Goal: Task Accomplishment & Management: Manage account settings

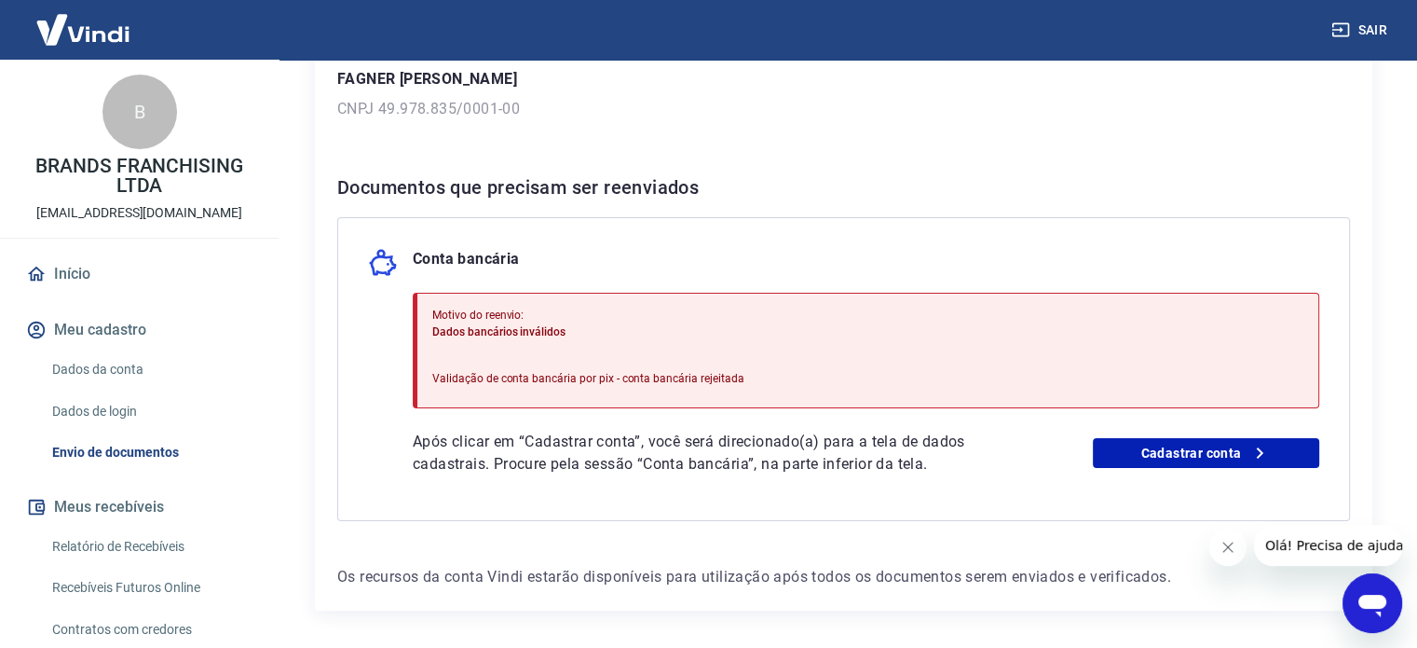
scroll to position [343, 0]
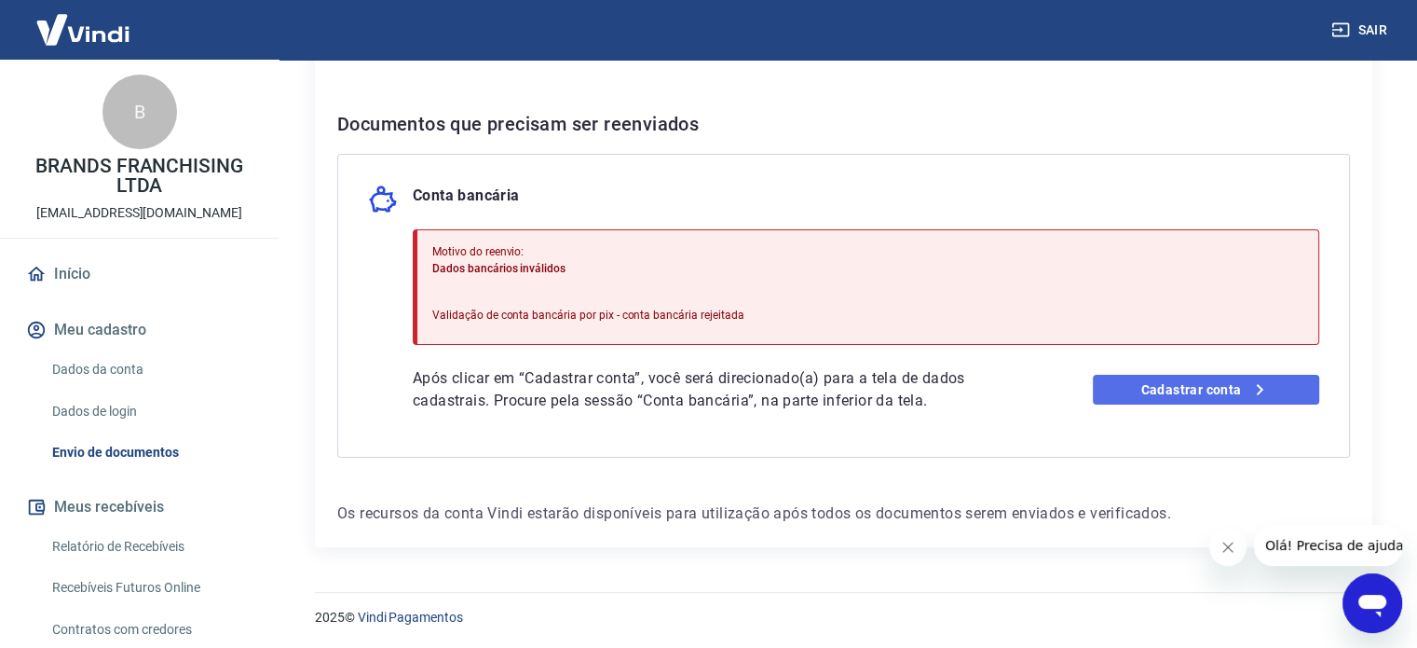
click at [1137, 383] on link "Cadastrar conta" at bounding box center [1206, 390] width 226 height 30
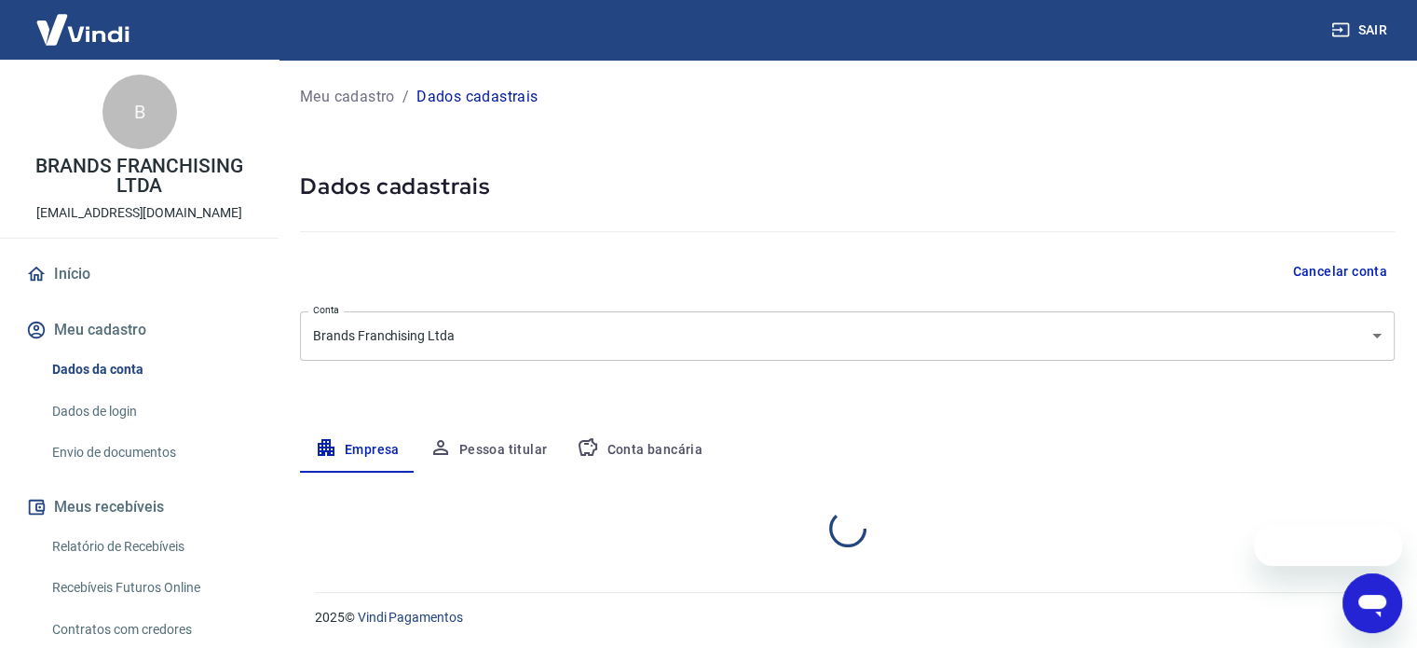
select select "SP"
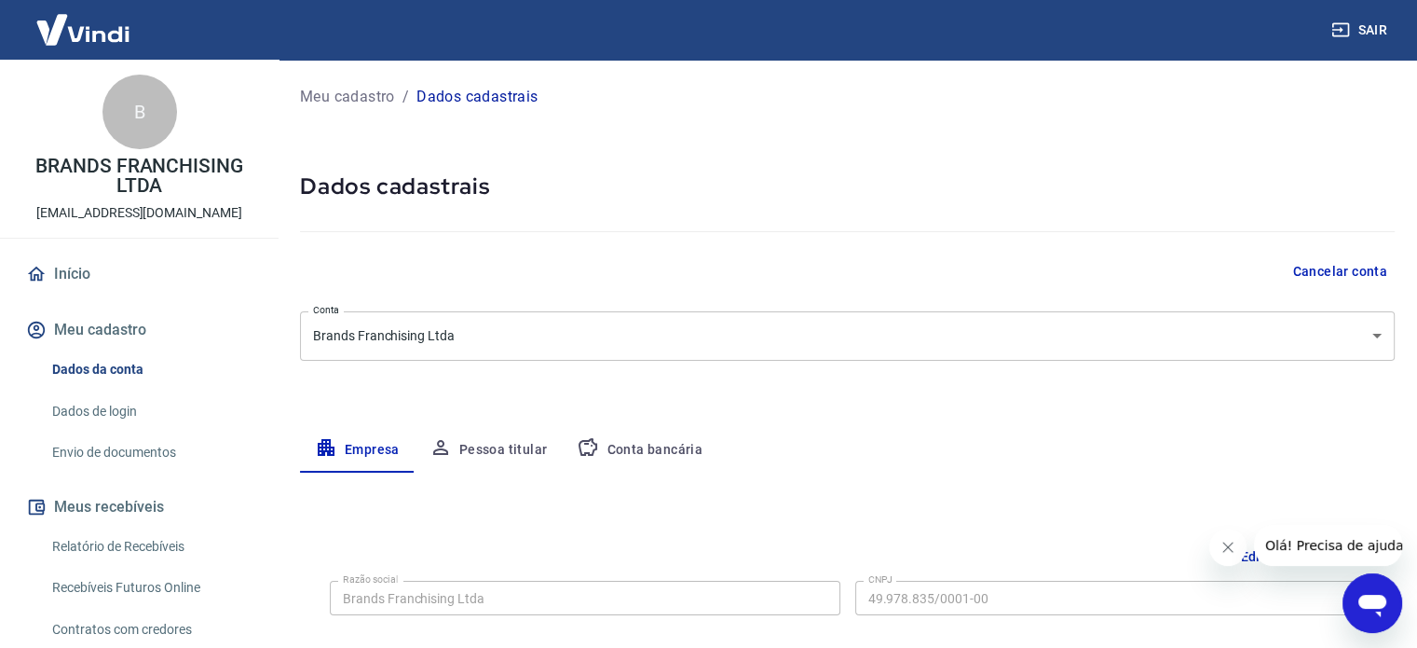
click at [682, 439] on button "Conta bancária" at bounding box center [640, 450] width 156 height 45
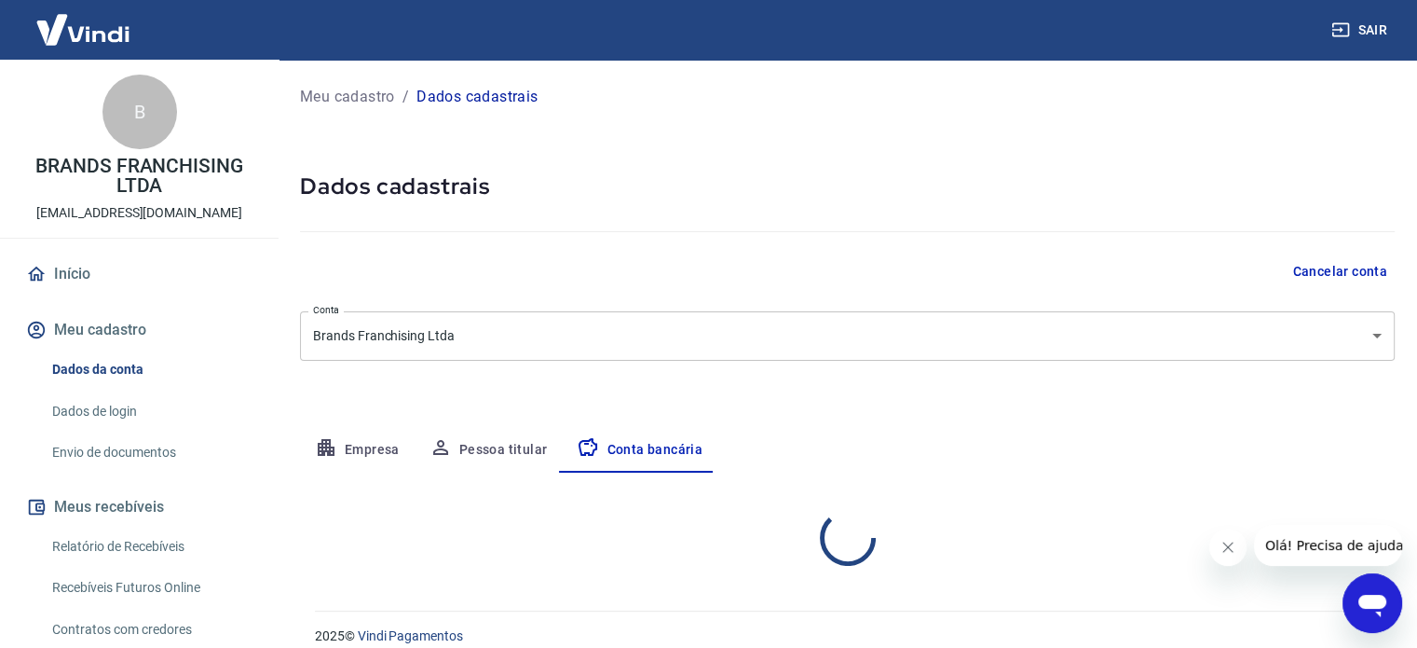
select select "1"
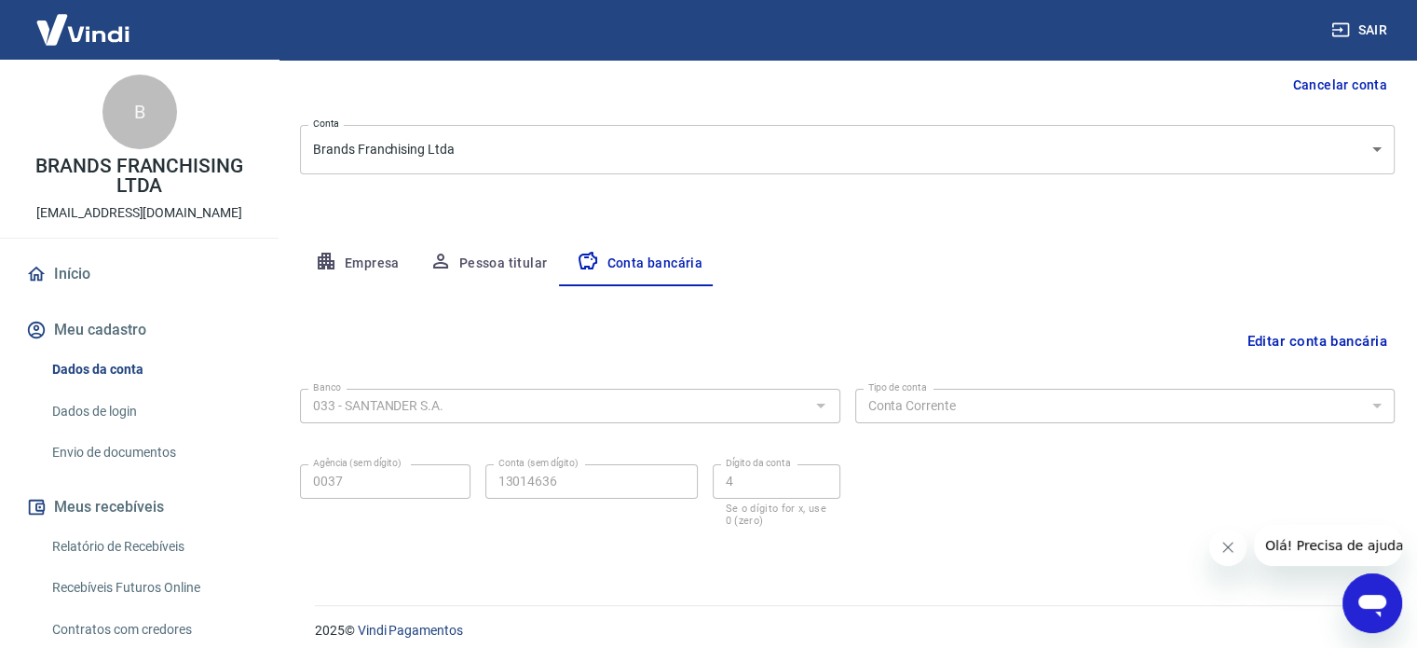
scroll to position [200, 0]
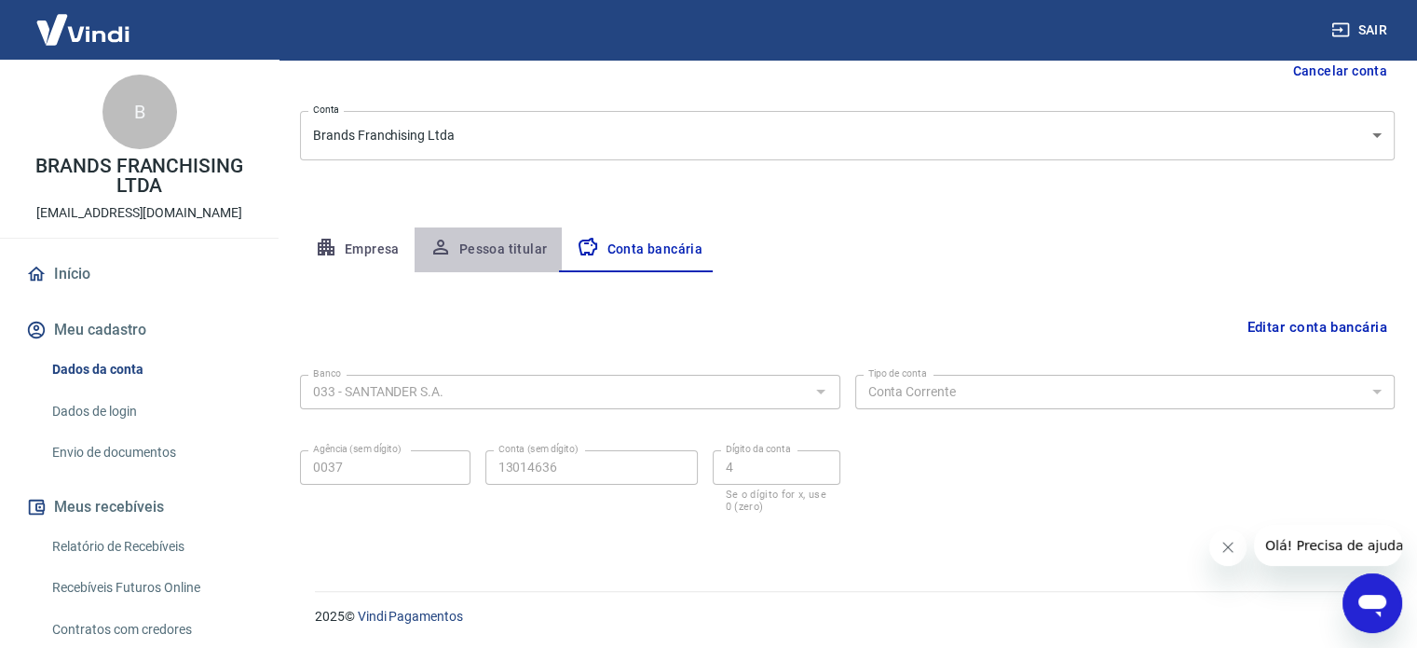
click at [525, 245] on button "Pessoa titular" at bounding box center [489, 249] width 148 height 45
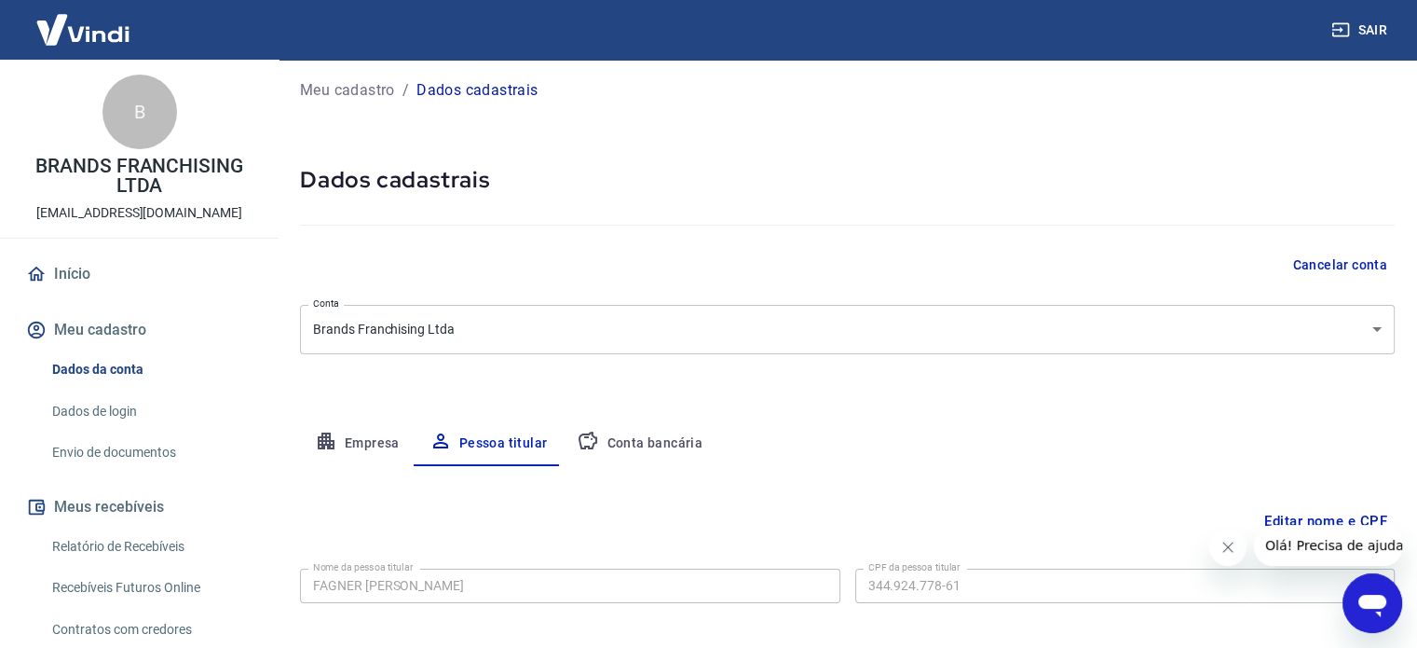
scroll to position [0, 0]
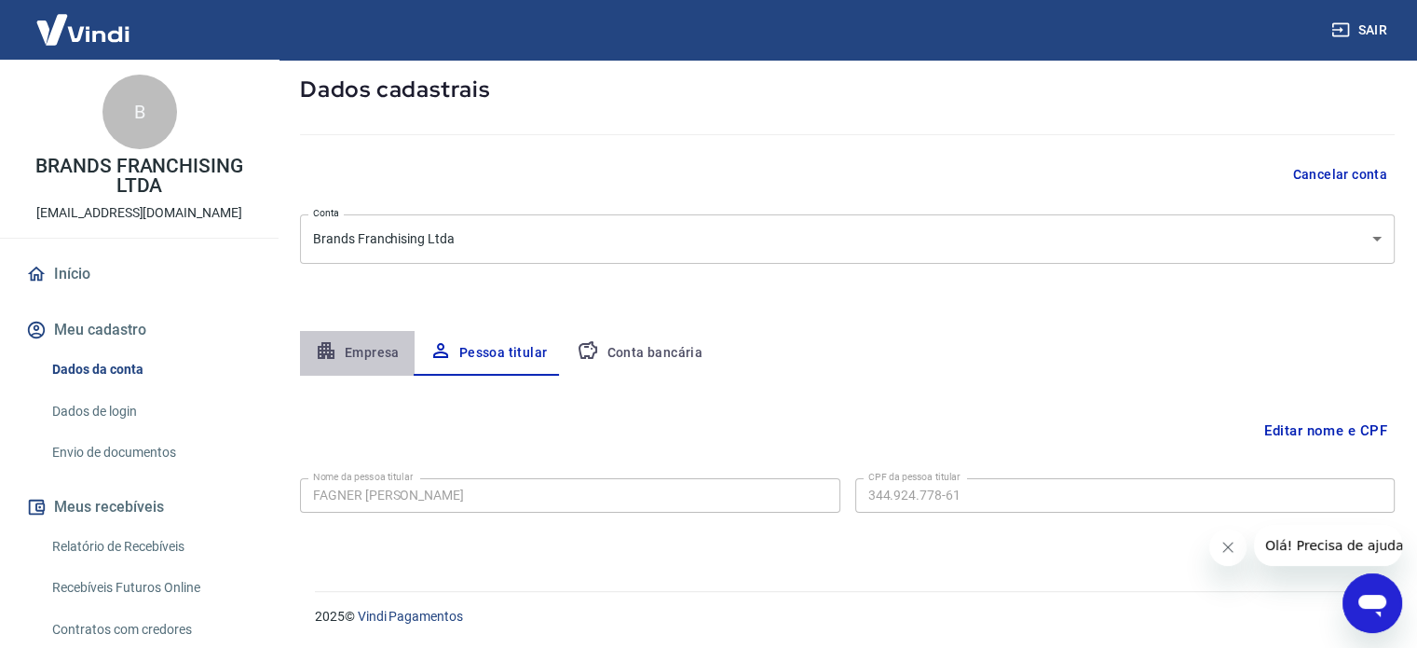
click at [347, 345] on button "Empresa" at bounding box center [357, 353] width 115 height 45
select select "SP"
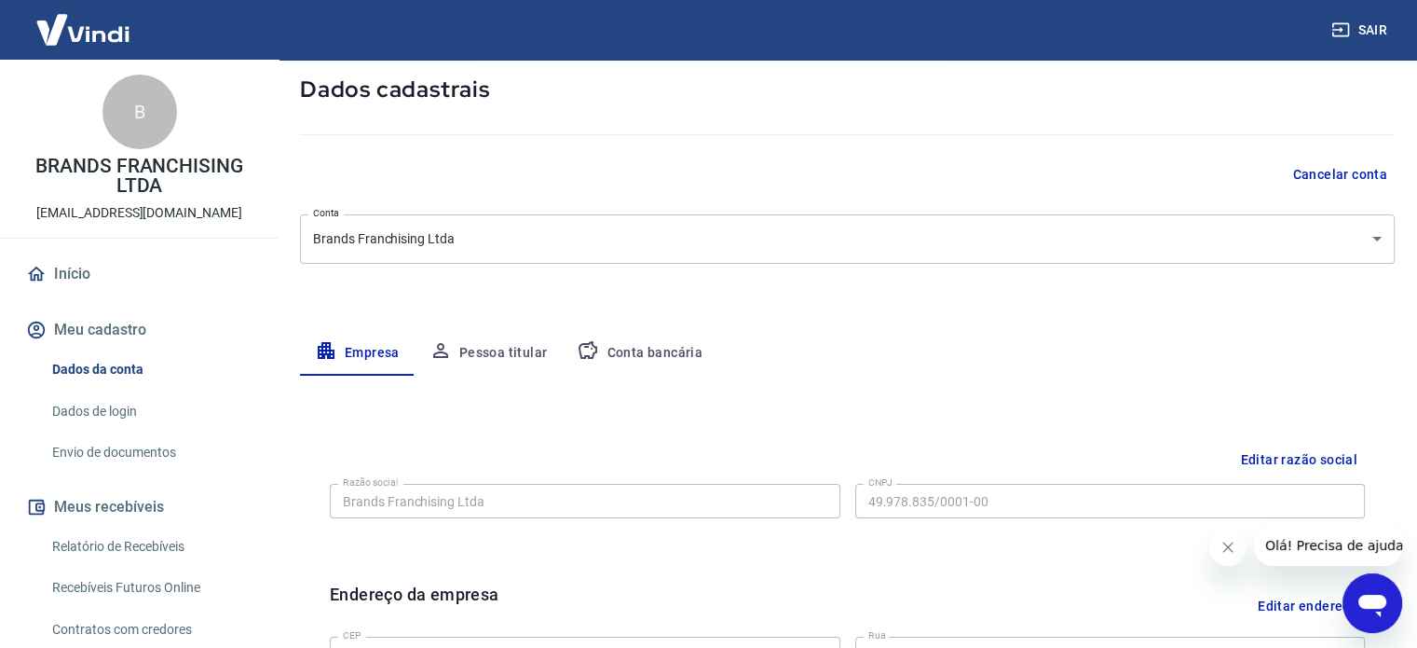
click at [100, 438] on link "Envio de documentos" at bounding box center [151, 452] width 212 height 38
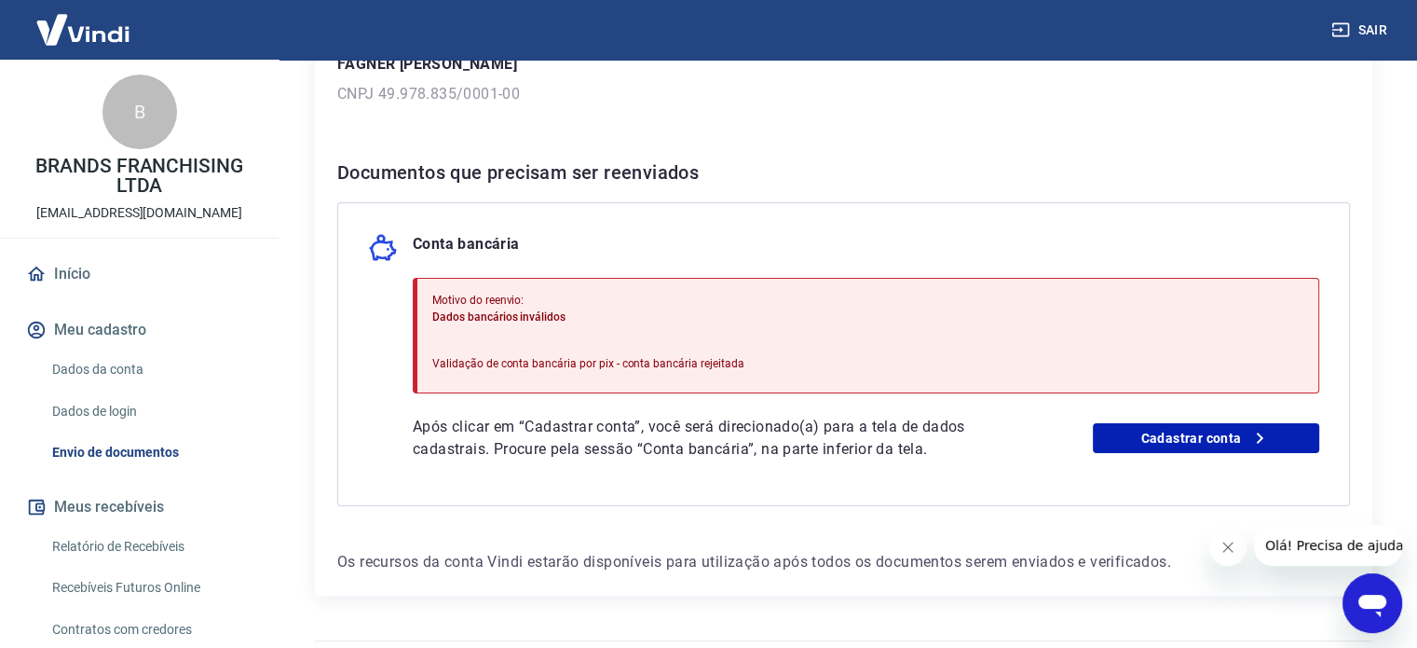
scroll to position [343, 0]
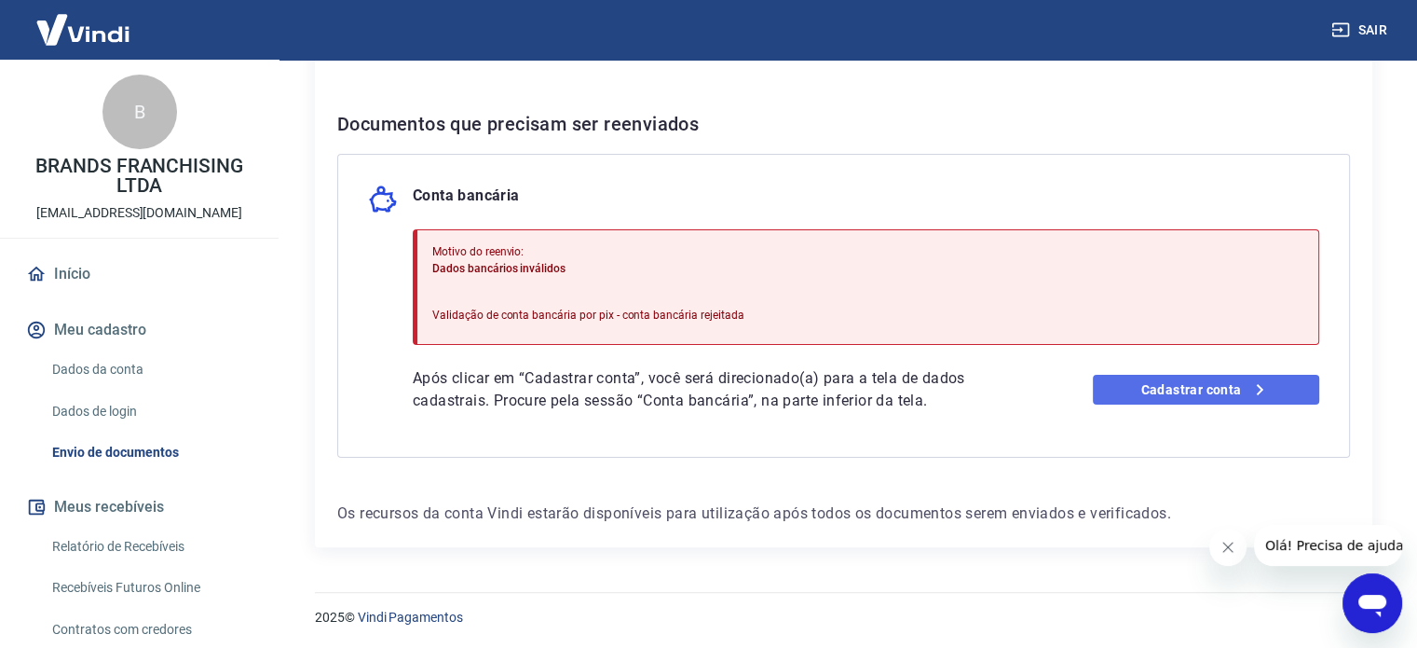
click at [1167, 387] on link "Cadastrar conta" at bounding box center [1206, 390] width 226 height 30
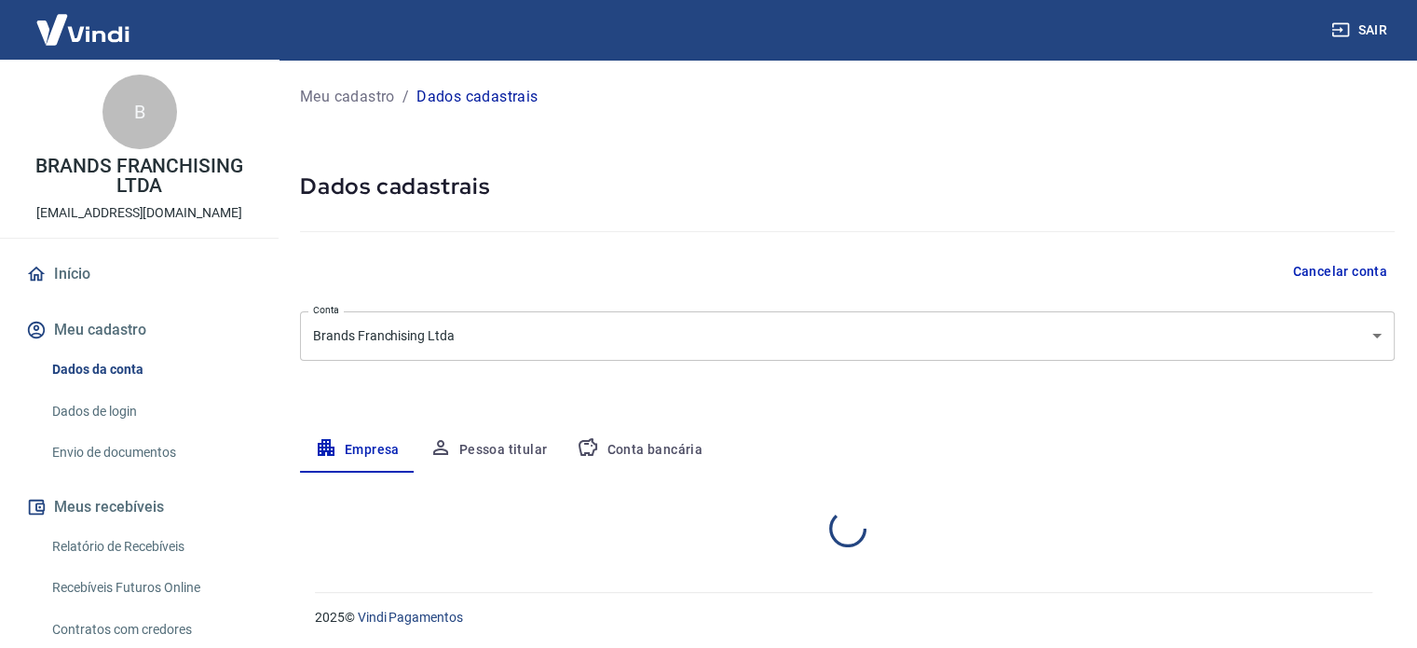
select select "SP"
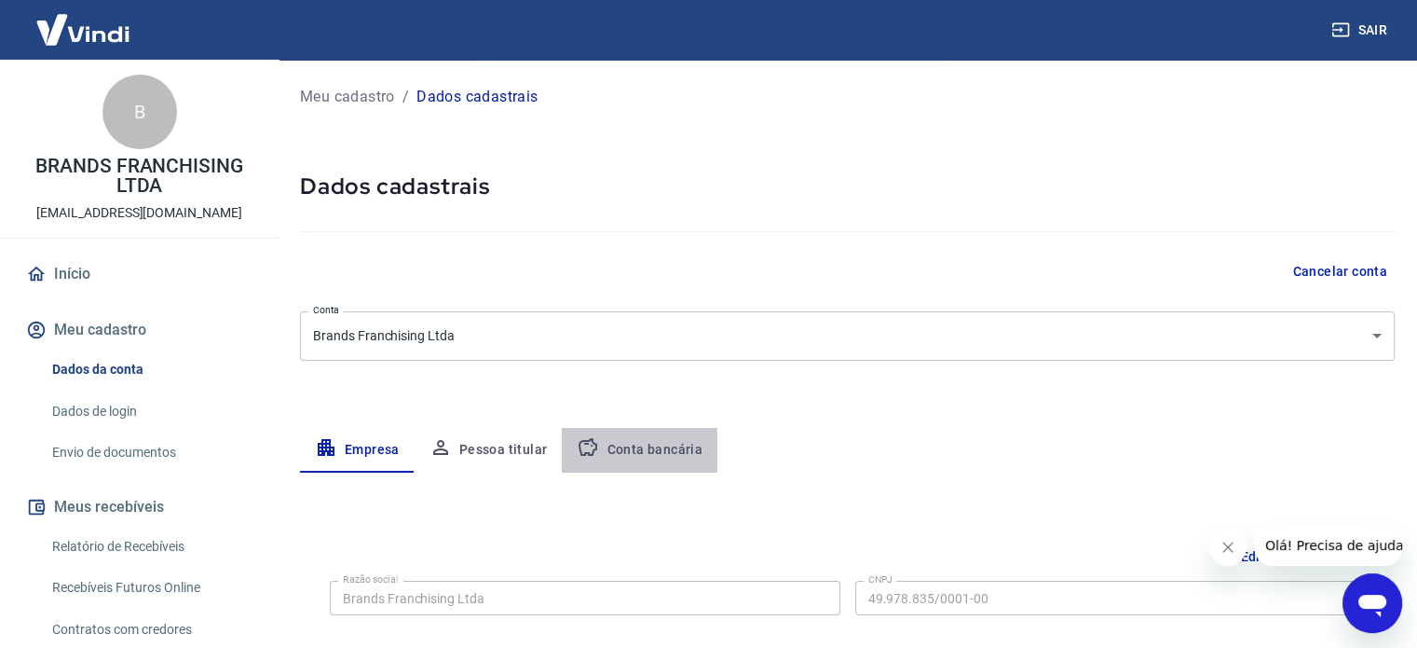
click at [661, 440] on button "Conta bancária" at bounding box center [640, 450] width 156 height 45
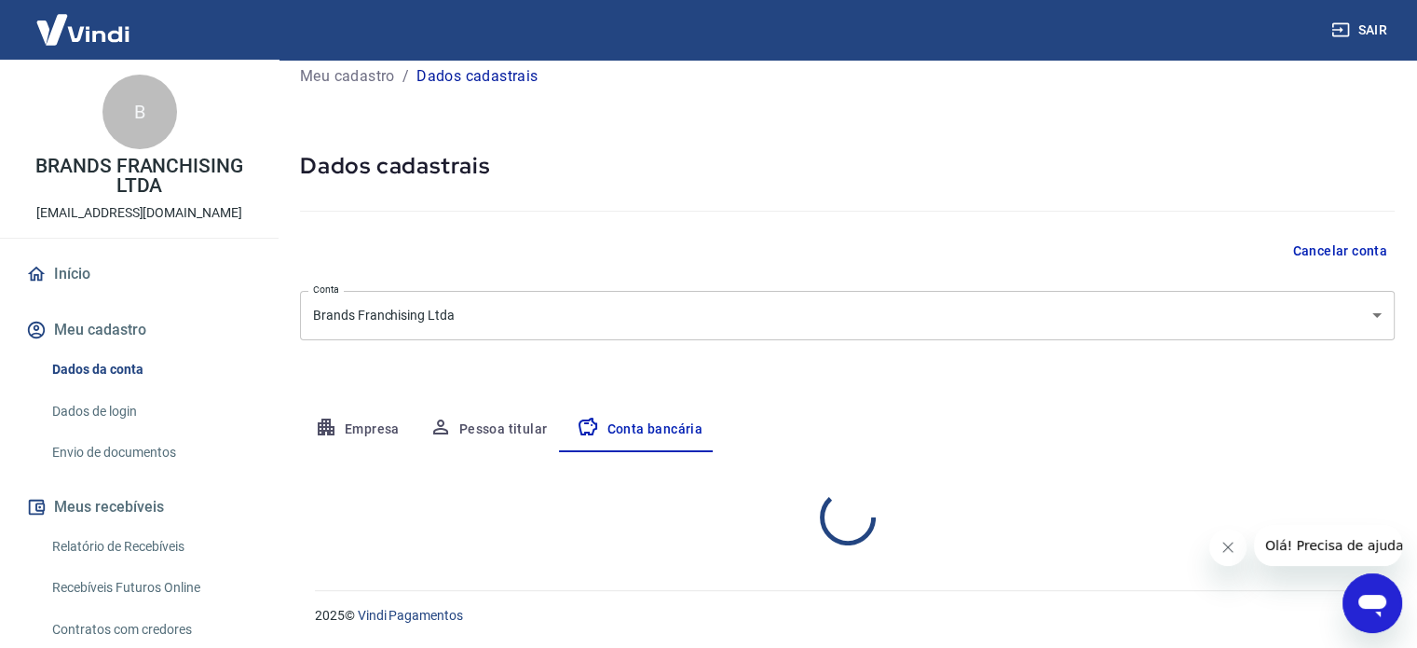
select select "1"
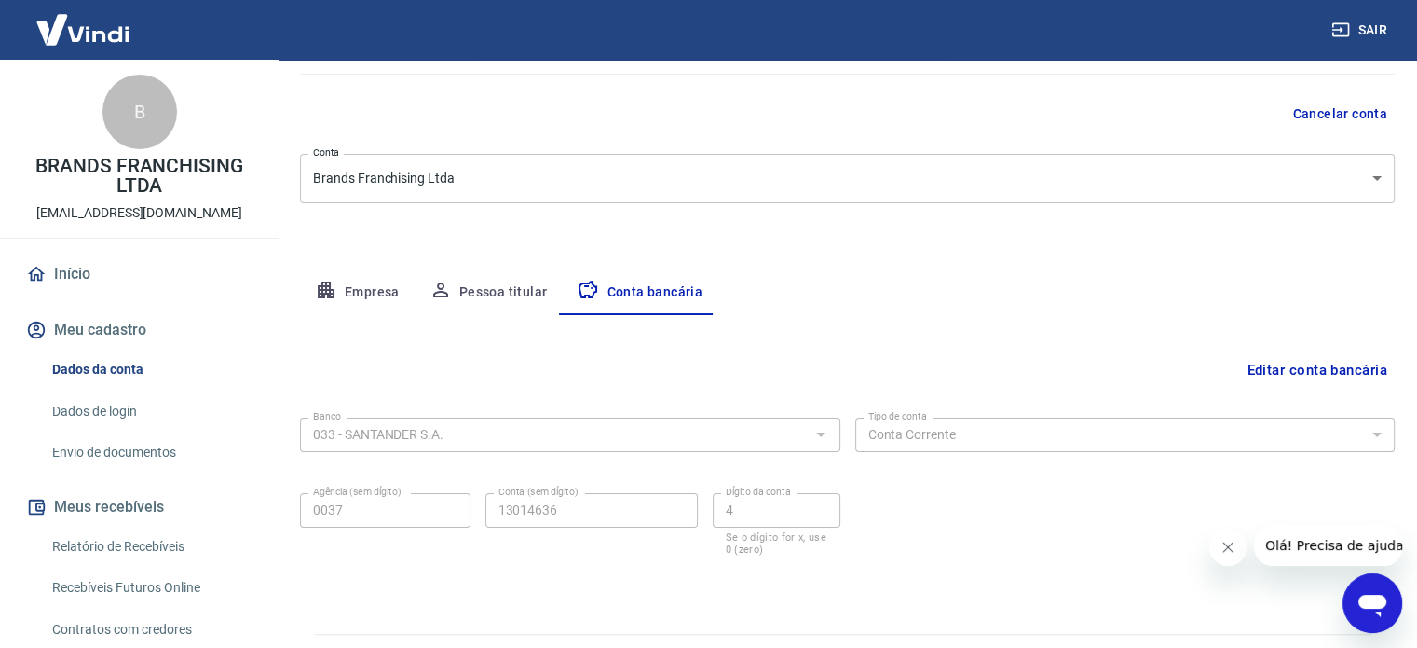
scroll to position [200, 0]
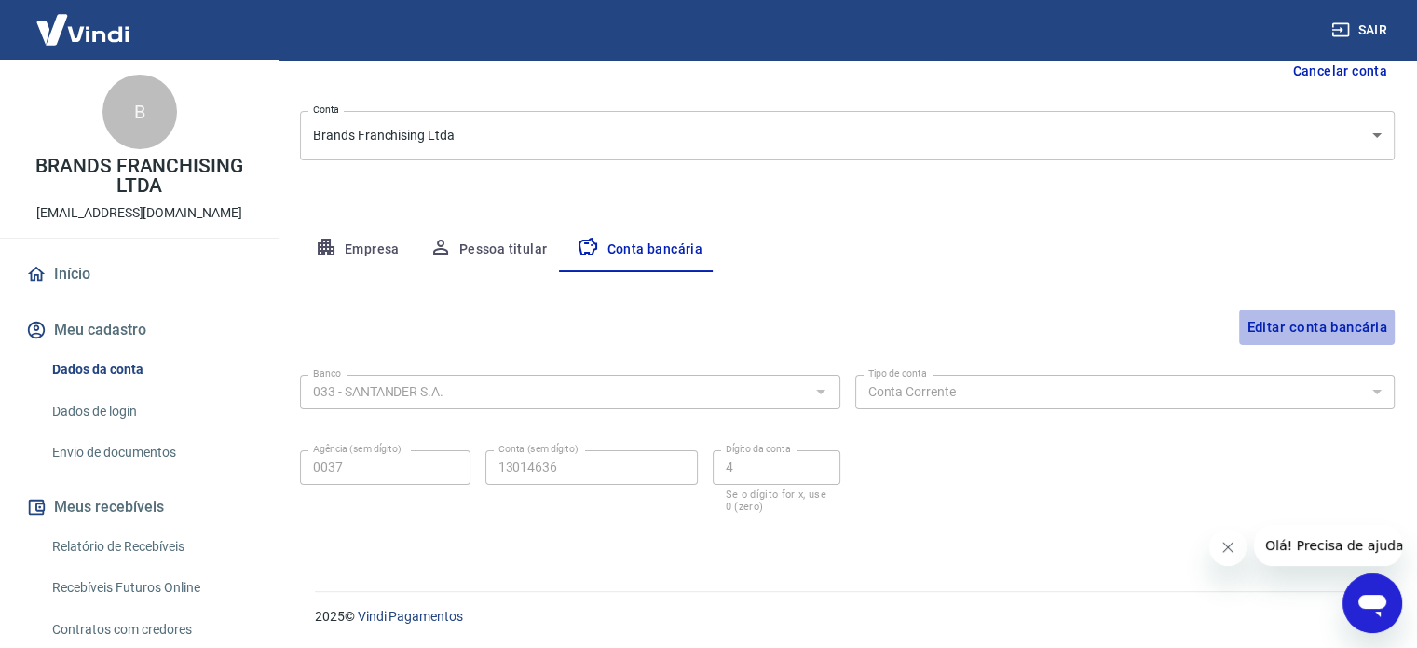
click at [1290, 323] on button "Editar conta bancária" at bounding box center [1317, 326] width 156 height 35
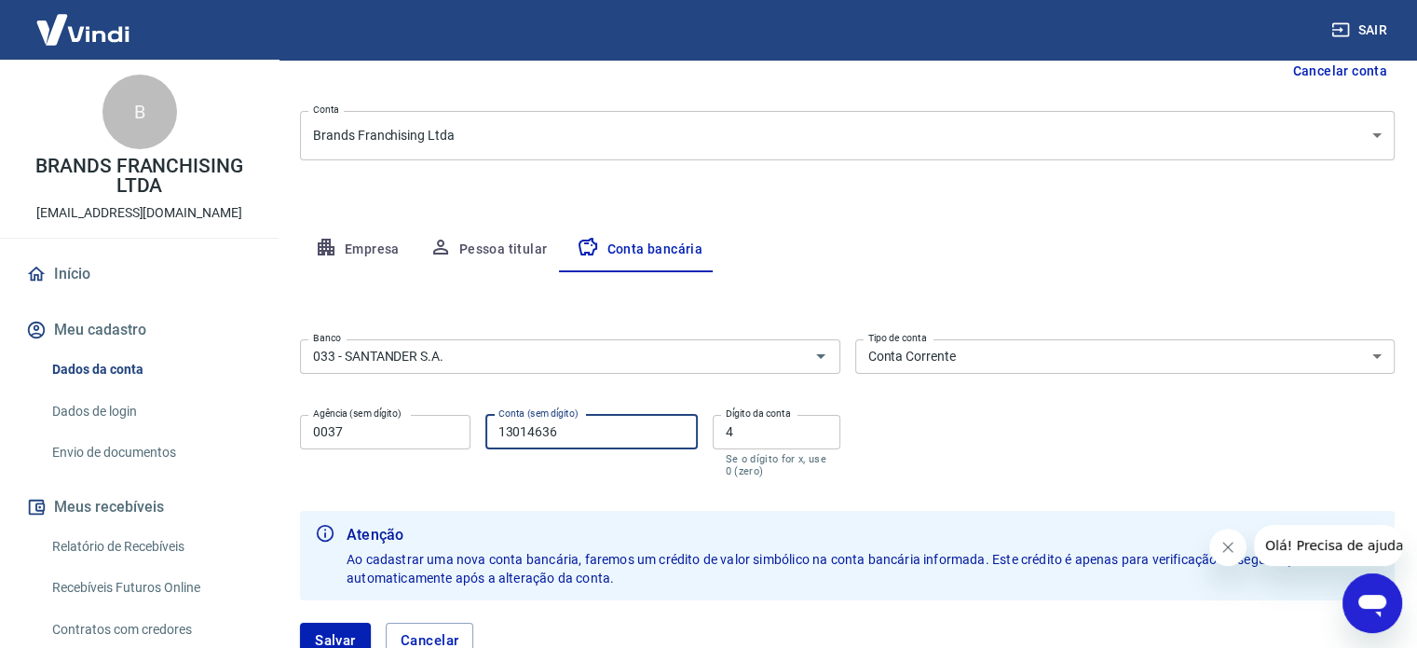
click at [511, 431] on input "13014636" at bounding box center [591, 432] width 212 height 34
type input "014636"
click at [738, 298] on div "Editar conta bancária Banco 033 - SANTANDER S.A. Banco Tipo de conta Conta Corr…" at bounding box center [847, 476] width 1095 height 408
click at [323, 625] on button "Salvar" at bounding box center [335, 639] width 71 height 35
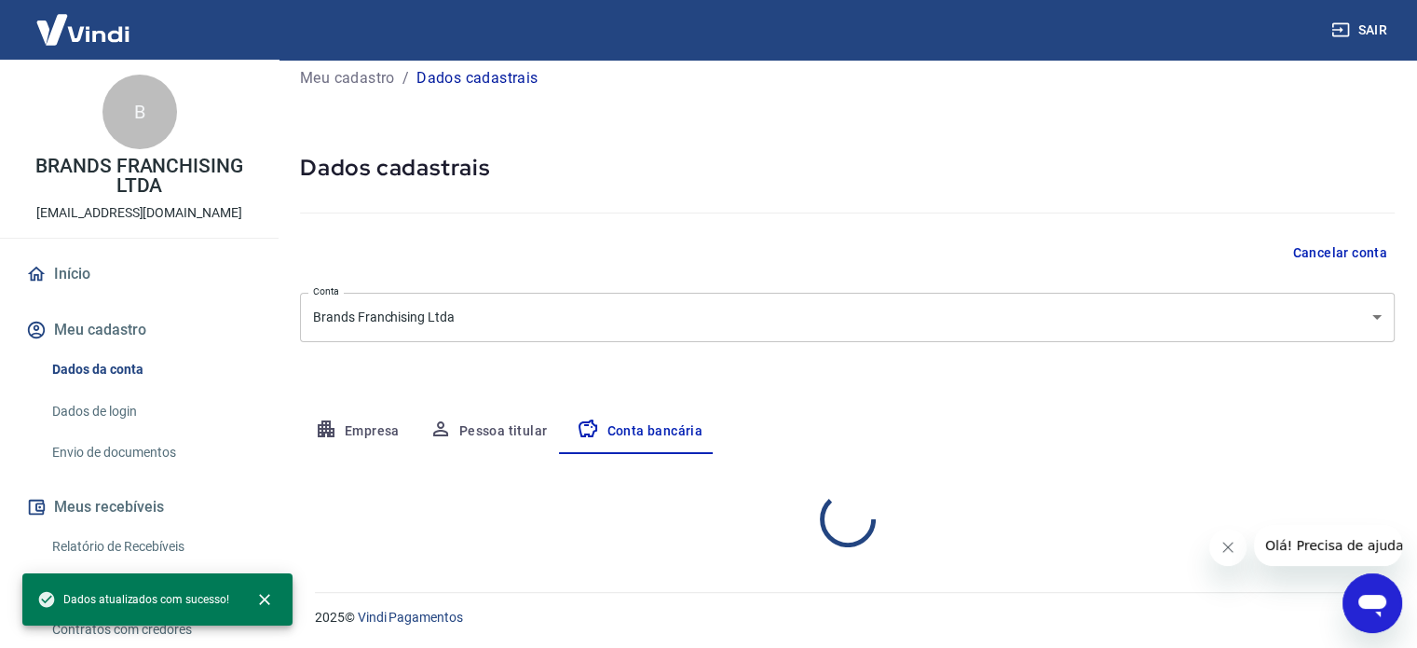
select select "1"
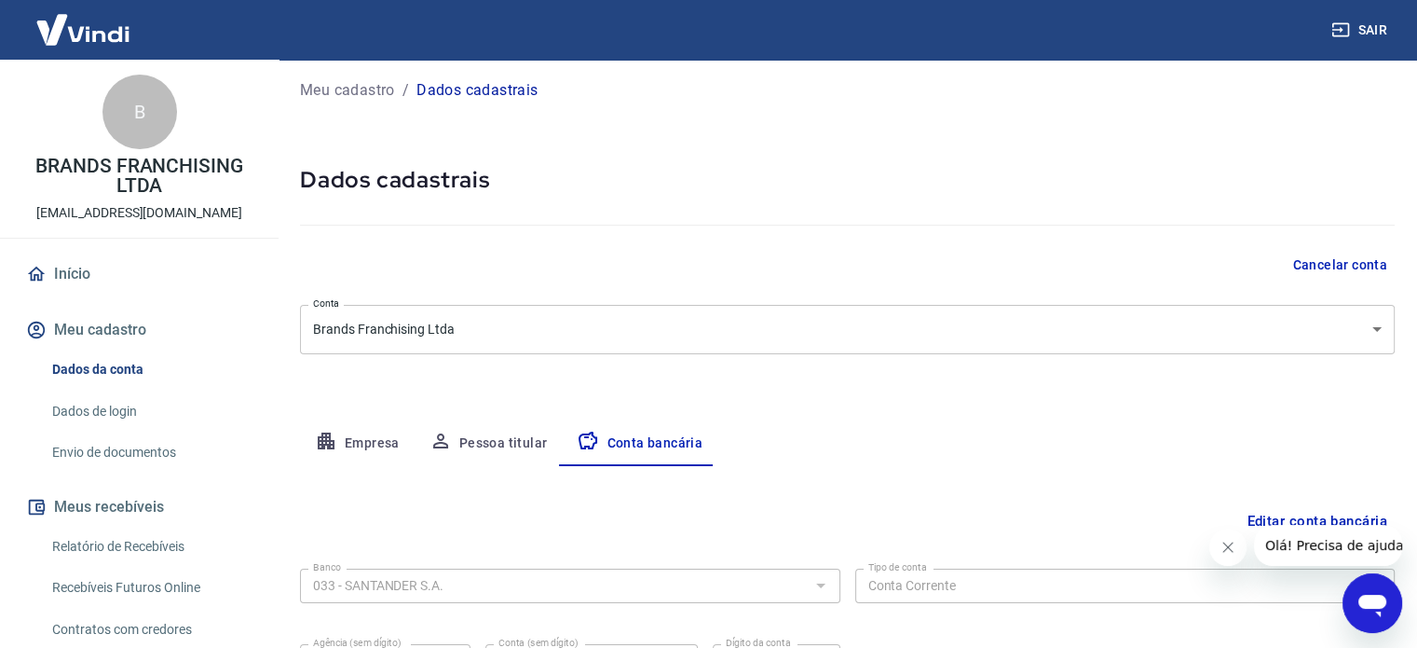
scroll to position [0, 0]
